Goal: Find contact information: Find contact information

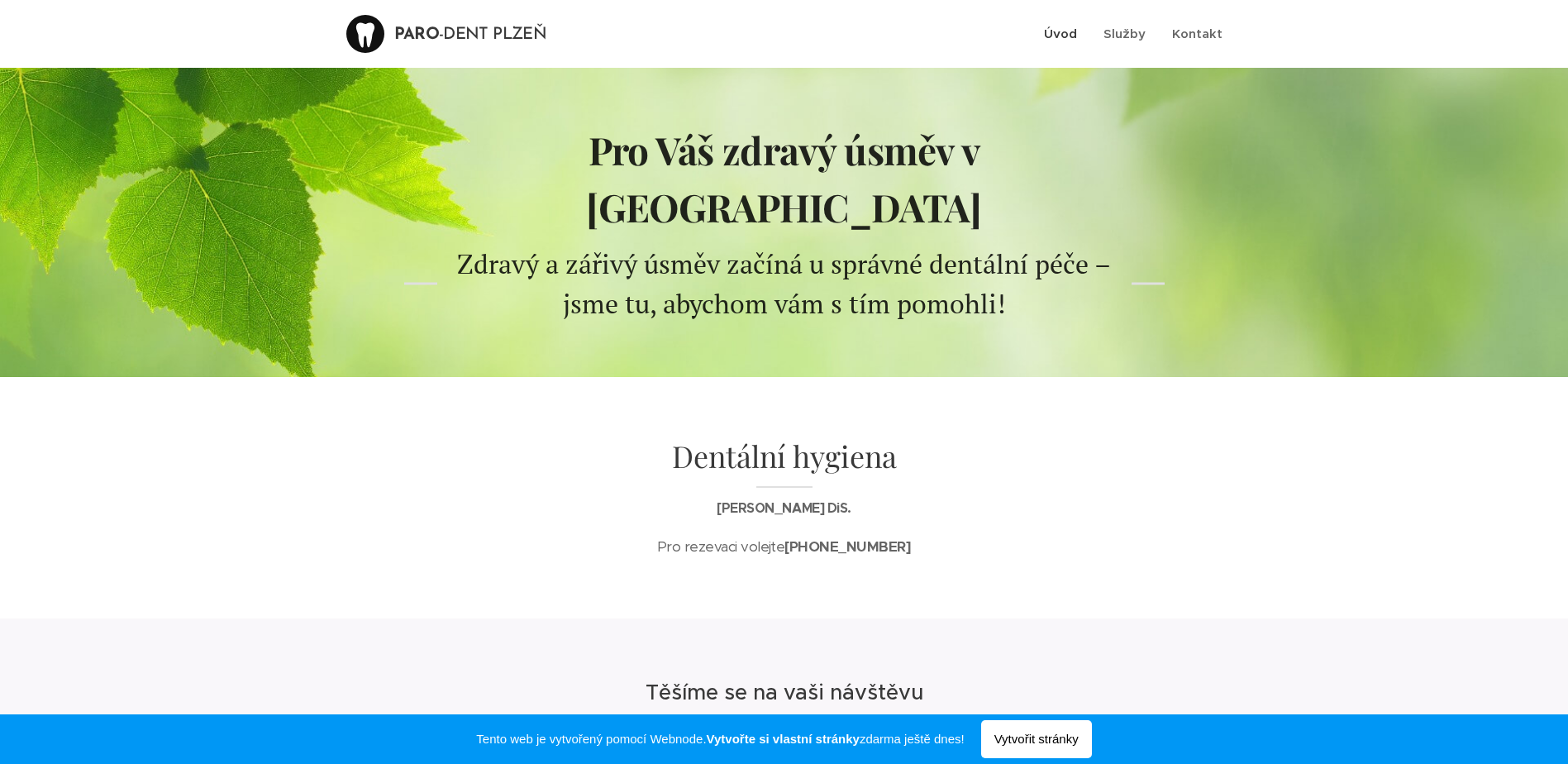
scroll to position [1, 0]
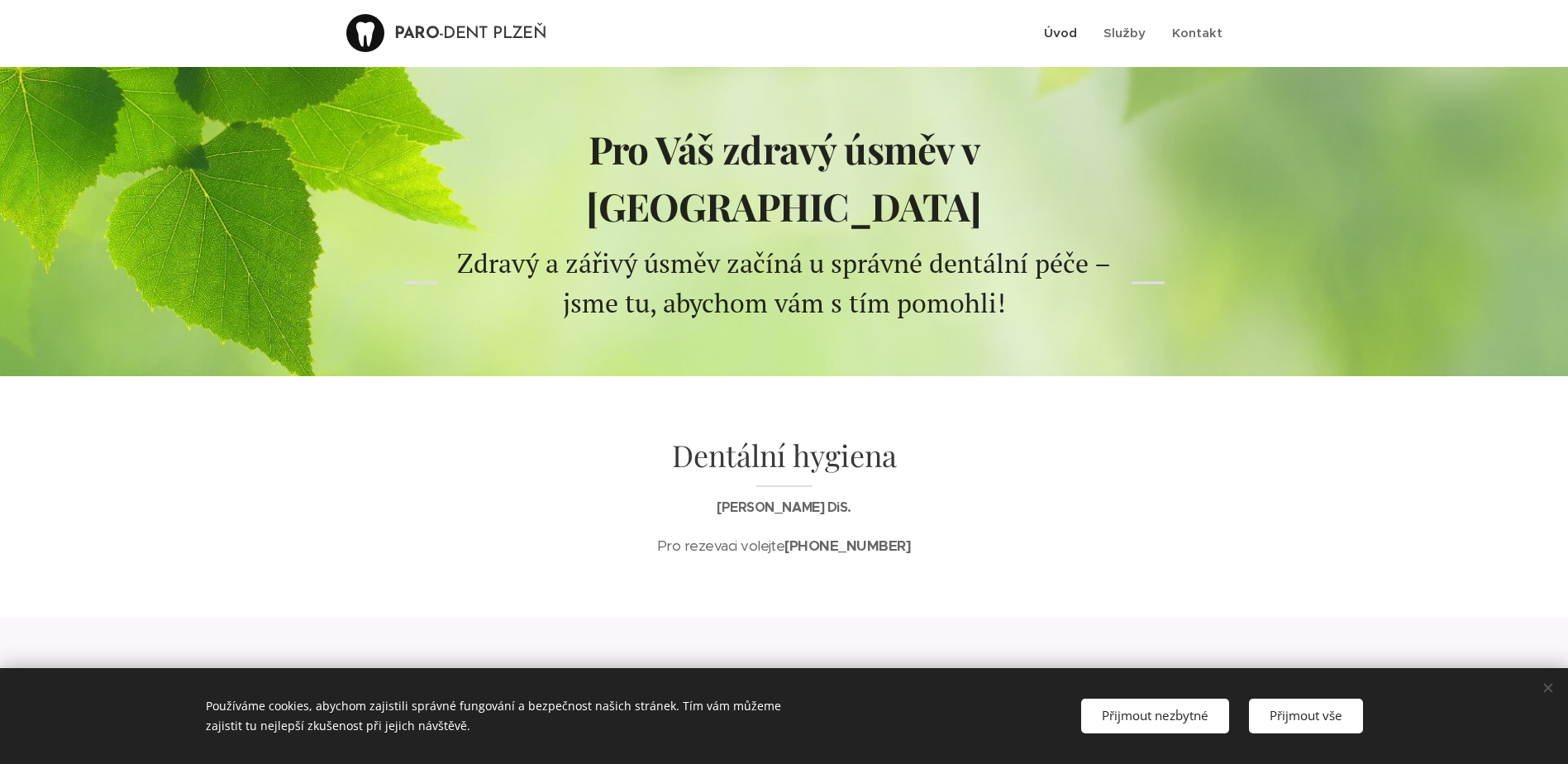
drag, startPoint x: 864, startPoint y: 450, endPoint x: 669, endPoint y: 440, distance: 195.3
click at [669, 496] on p "[PERSON_NAME] DiS." at bounding box center [784, 515] width 661 height 40
drag, startPoint x: 669, startPoint y: 440, endPoint x: 943, endPoint y: 500, distance: 280.5
click at [943, 535] on p "Pro rezevaci volejte +420 771 195 691" at bounding box center [784, 547] width 661 height 24
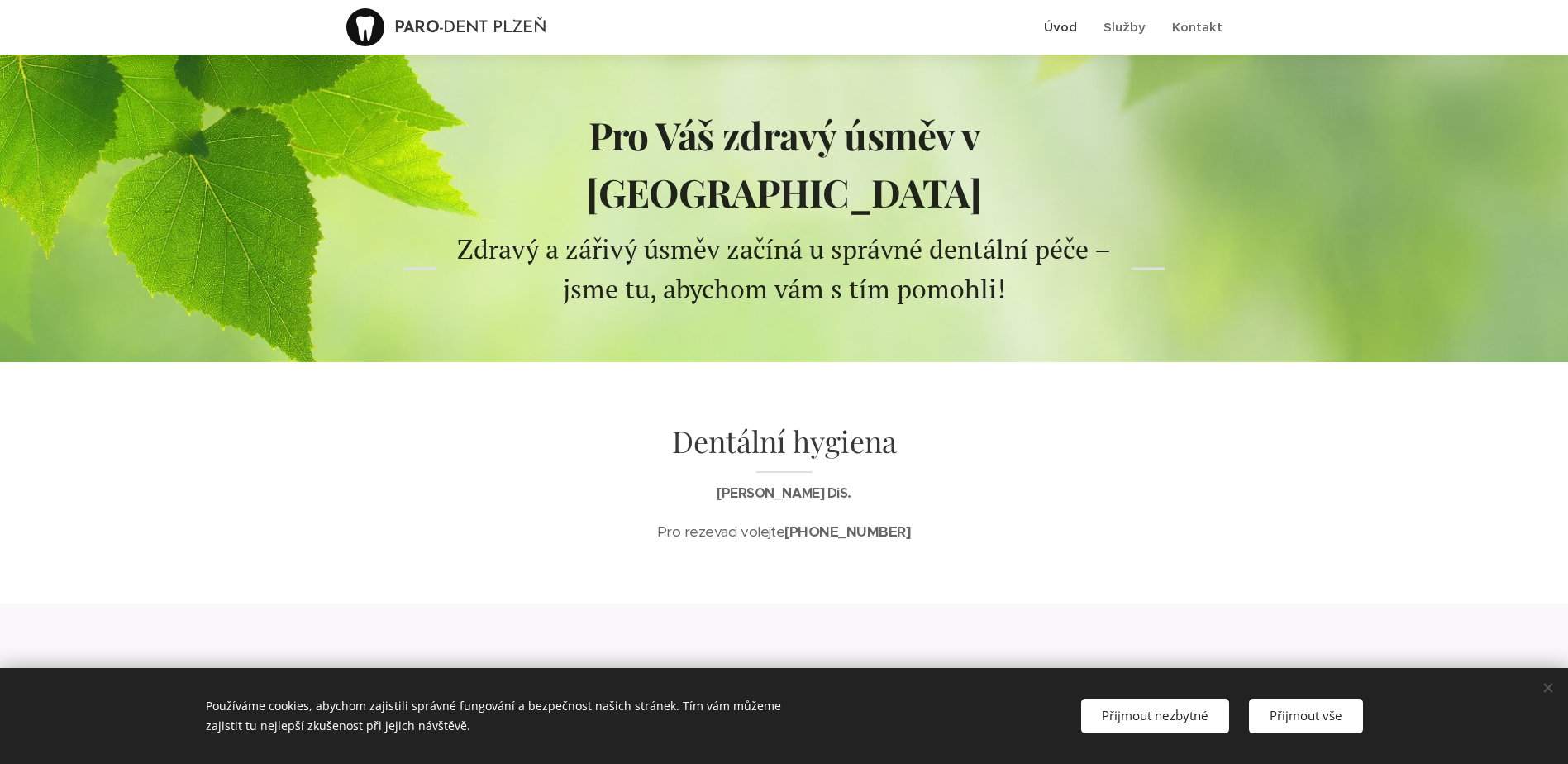
scroll to position [0, 0]
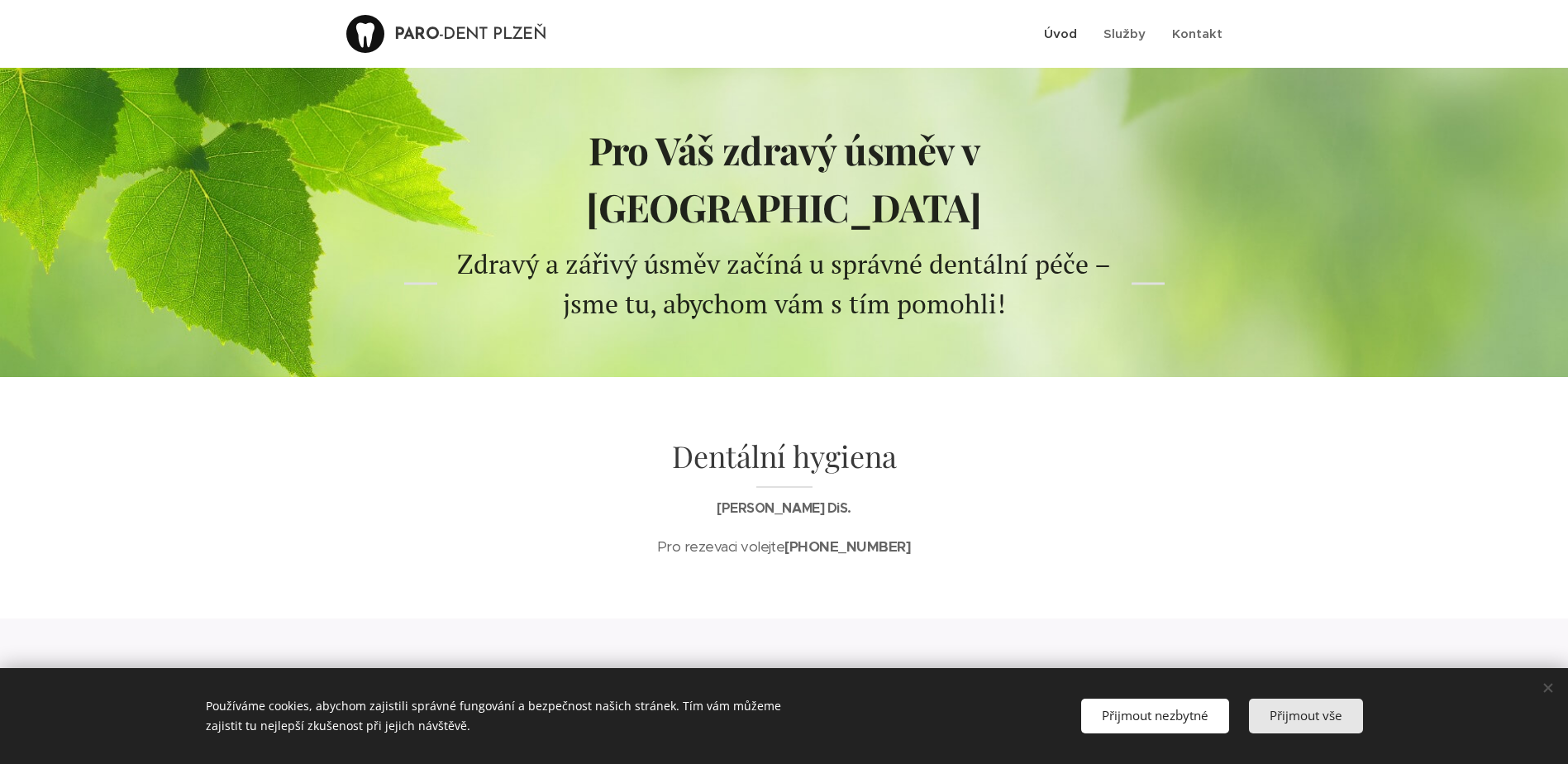
click at [1272, 729] on button "Přijmout vše" at bounding box center [1306, 715] width 114 height 34
